Goal: Task Accomplishment & Management: Use online tool/utility

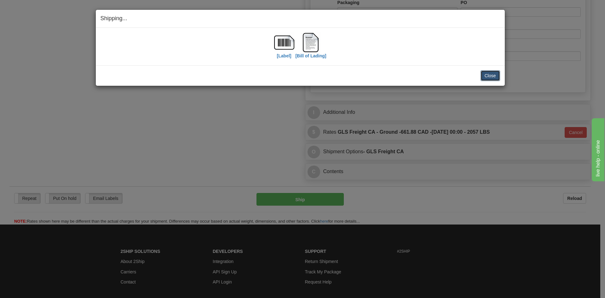
click at [491, 79] on button "Close" at bounding box center [490, 75] width 20 height 11
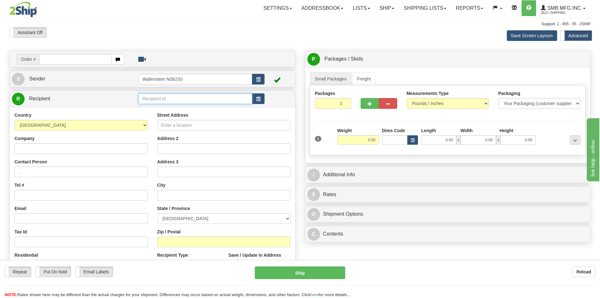
click at [164, 101] on input "text" at bounding box center [195, 98] width 114 height 11
type input "e"
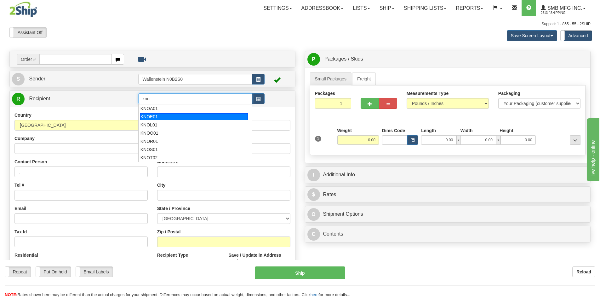
click at [152, 115] on div "KNOE01" at bounding box center [194, 116] width 108 height 7
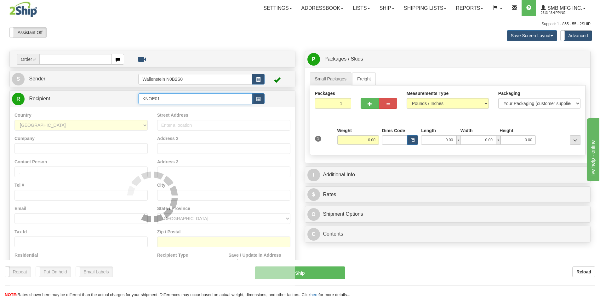
type input "KNOE01"
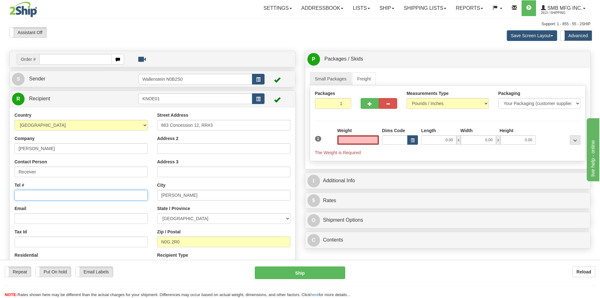
type input "0.00"
click at [63, 190] on input "Tel #" at bounding box center [80, 195] width 133 height 11
click at [358, 143] on input "0.00" at bounding box center [358, 139] width 42 height 9
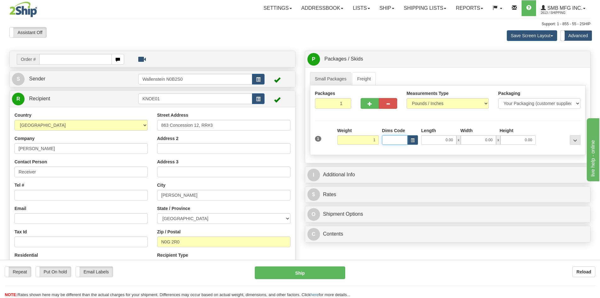
type input "1.00"
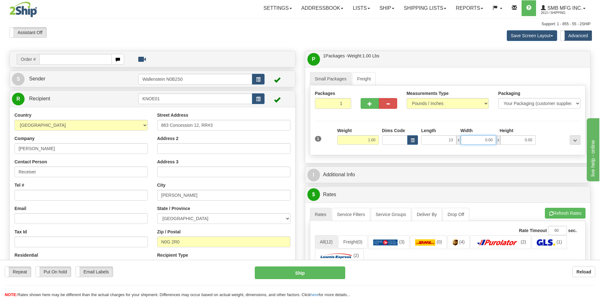
type input "13.00"
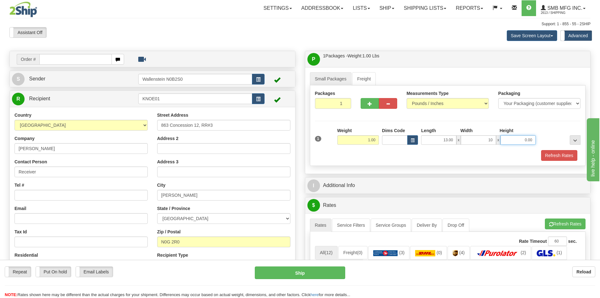
type input "10.00"
type input "1.00"
click at [555, 157] on button "Refresh Rates" at bounding box center [559, 155] width 36 height 11
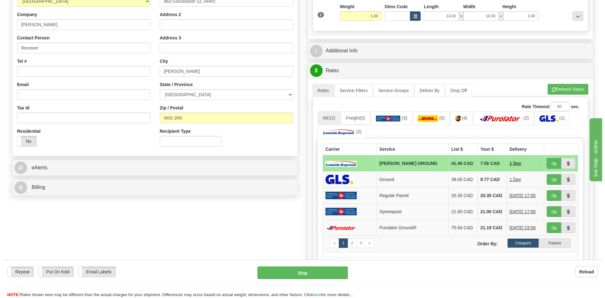
scroll to position [126, 0]
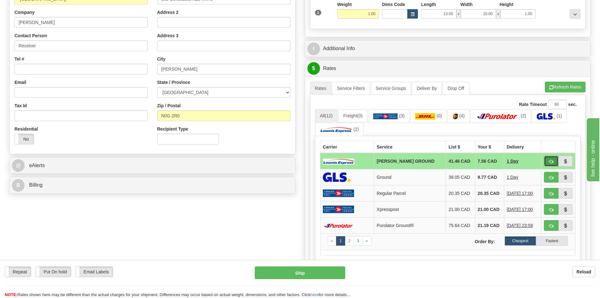
click at [550, 161] on span "button" at bounding box center [551, 161] width 4 height 4
type input "DD"
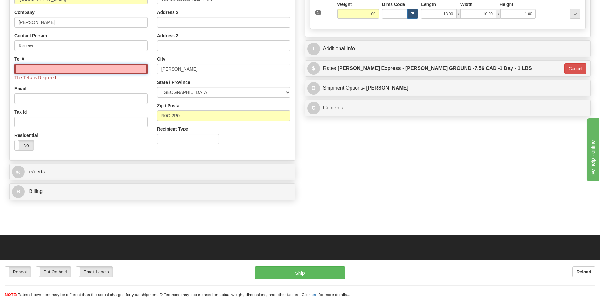
click at [48, 74] on input "Tel #" at bounding box center [80, 69] width 133 height 11
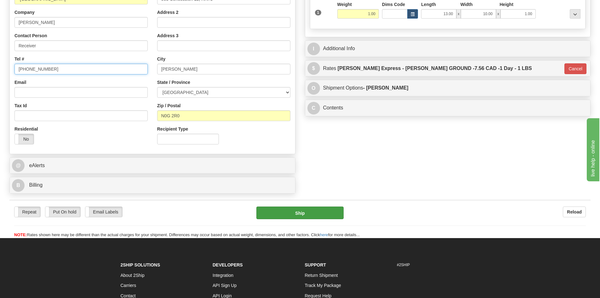
type input "519-669-1537"
click at [263, 210] on button "Ship" at bounding box center [299, 212] width 87 height 13
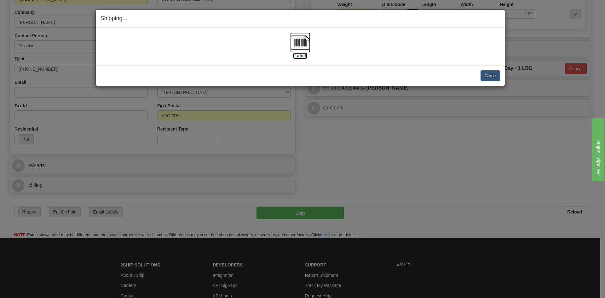
click at [303, 51] on img at bounding box center [300, 42] width 20 height 20
click at [487, 74] on button "Close" at bounding box center [490, 75] width 20 height 11
